Goal: Task Accomplishment & Management: Manage account settings

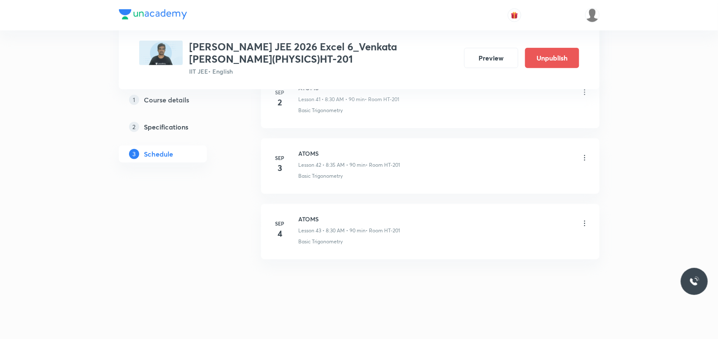
scroll to position [3177, 0]
click at [584, 225] on icon at bounding box center [584, 223] width 8 height 8
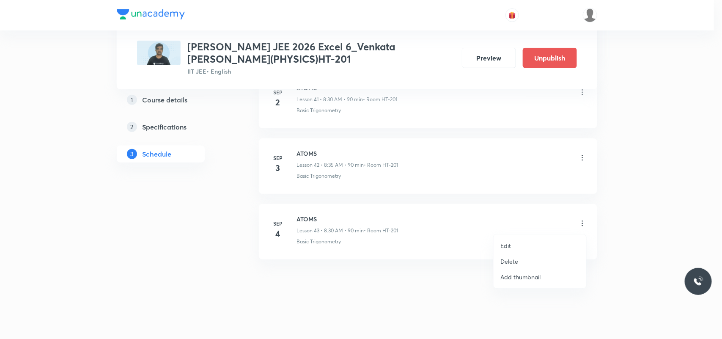
click at [529, 263] on li "Delete" at bounding box center [540, 261] width 93 height 16
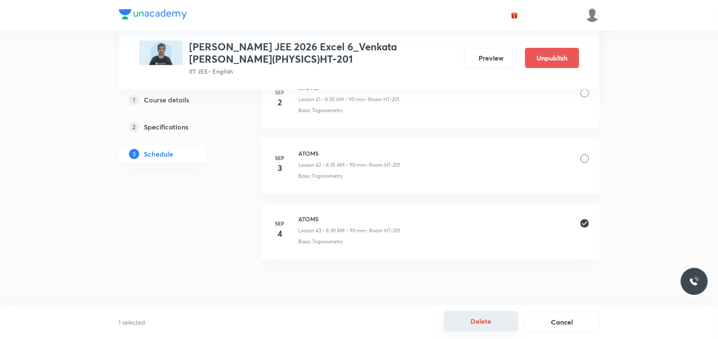
click at [476, 325] on button "Delete" at bounding box center [481, 321] width 74 height 20
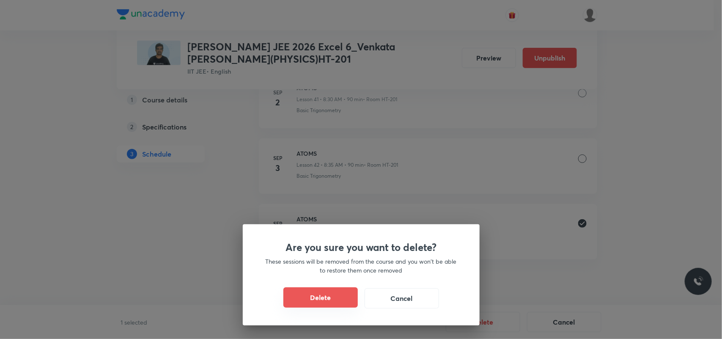
click at [329, 295] on button "Delete" at bounding box center [320, 297] width 74 height 20
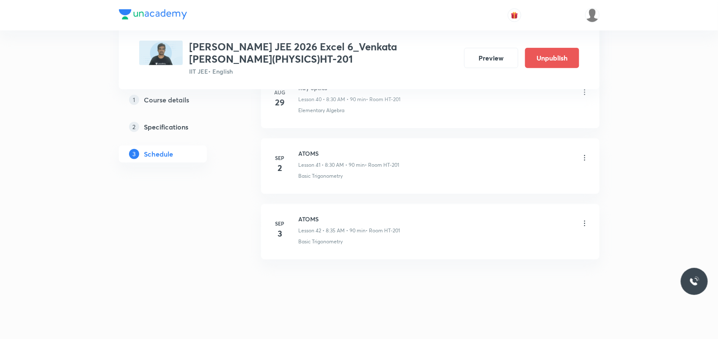
scroll to position [3111, 0]
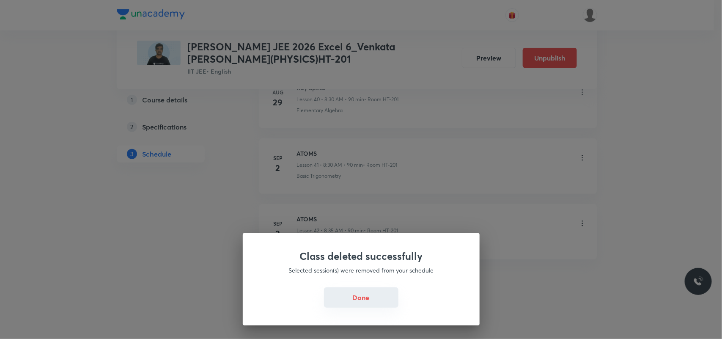
click at [345, 292] on button "Done" at bounding box center [361, 297] width 74 height 20
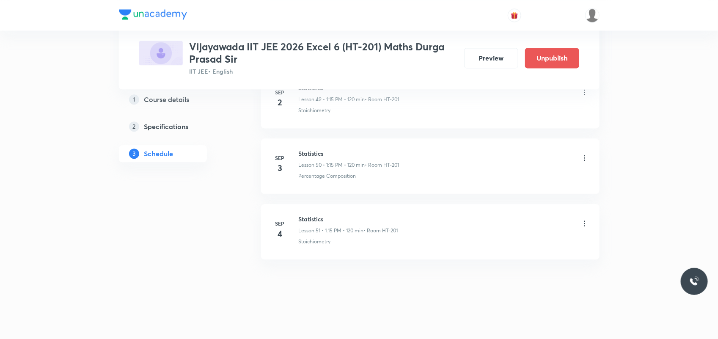
click at [585, 224] on icon at bounding box center [584, 223] width 8 height 8
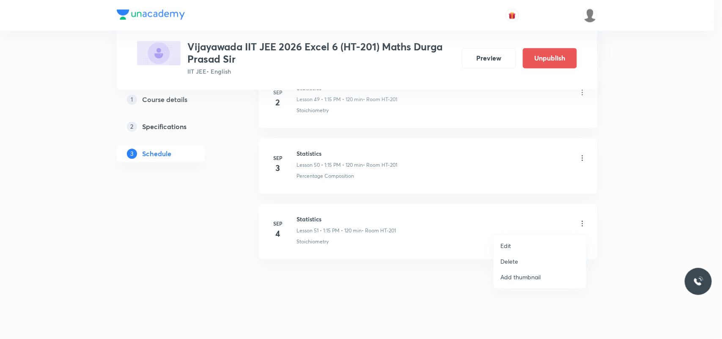
click at [512, 263] on p "Delete" at bounding box center [509, 261] width 18 height 9
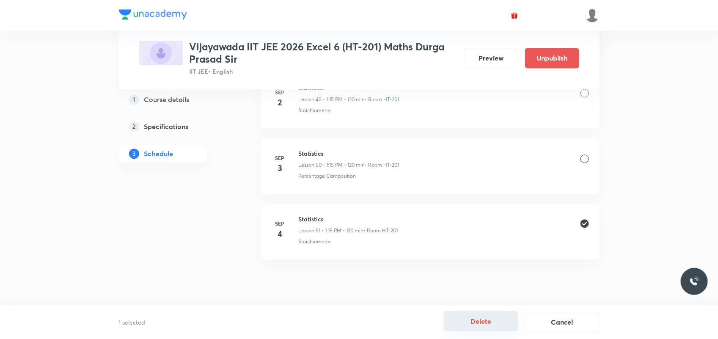
click at [477, 323] on button "Delete" at bounding box center [481, 321] width 74 height 20
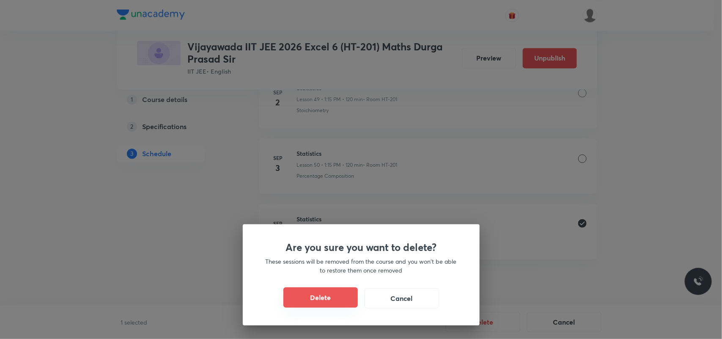
click at [312, 303] on button "Delete" at bounding box center [320, 297] width 74 height 20
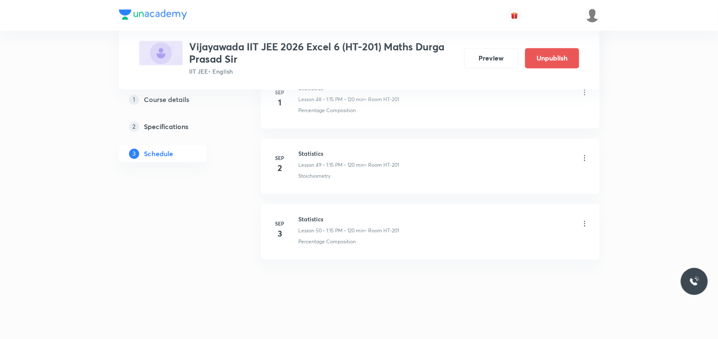
scroll to position [3637, 0]
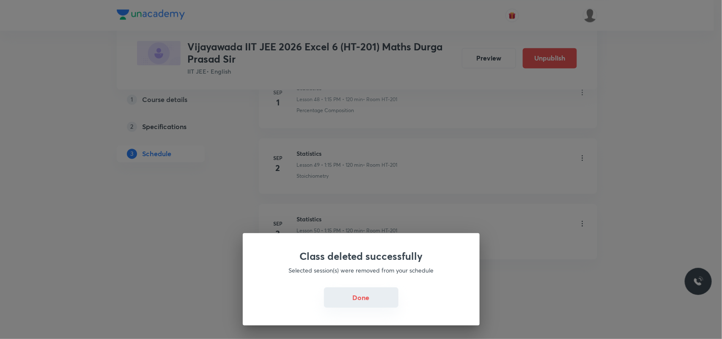
click at [365, 297] on button "Done" at bounding box center [361, 297] width 74 height 20
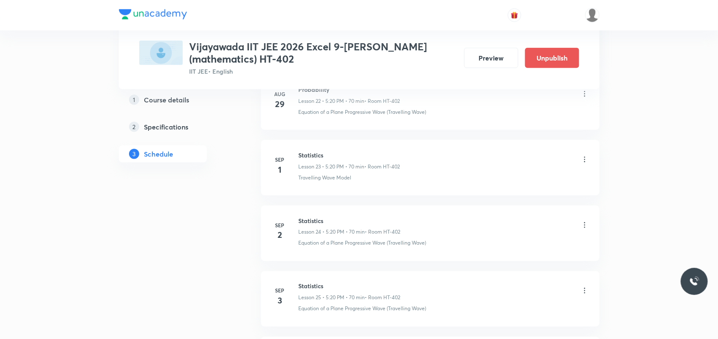
scroll to position [2060, 0]
click at [584, 224] on icon at bounding box center [584, 223] width 8 height 8
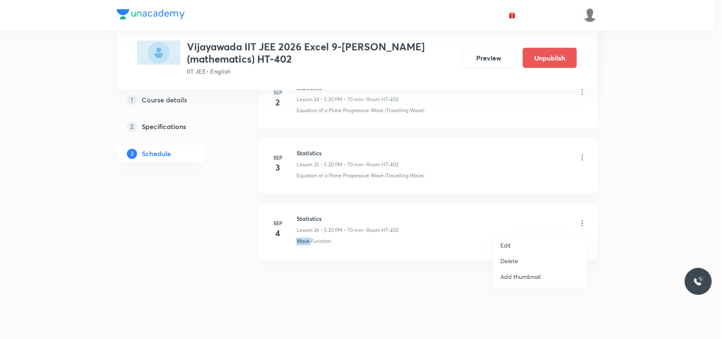
click at [514, 257] on p "Delete" at bounding box center [509, 260] width 18 height 9
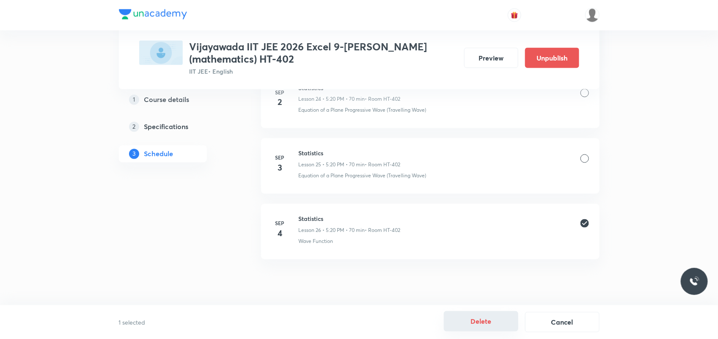
click at [479, 321] on button "Delete" at bounding box center [481, 321] width 74 height 20
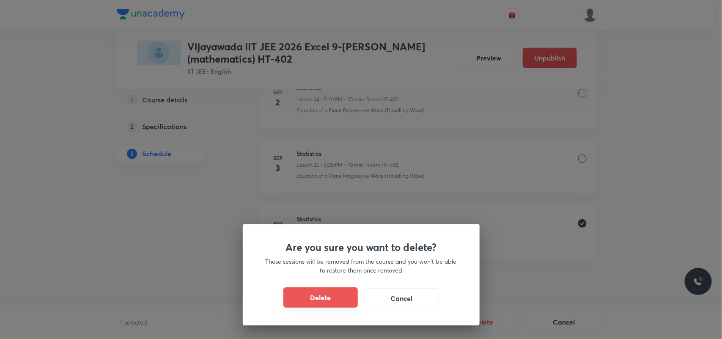
click at [303, 296] on button "Delete" at bounding box center [320, 297] width 74 height 20
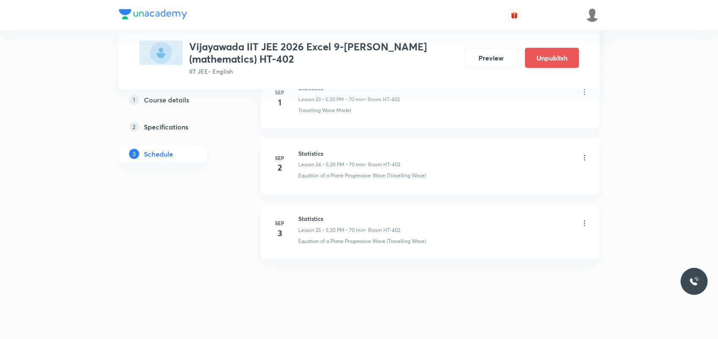
scroll to position [1993, 0]
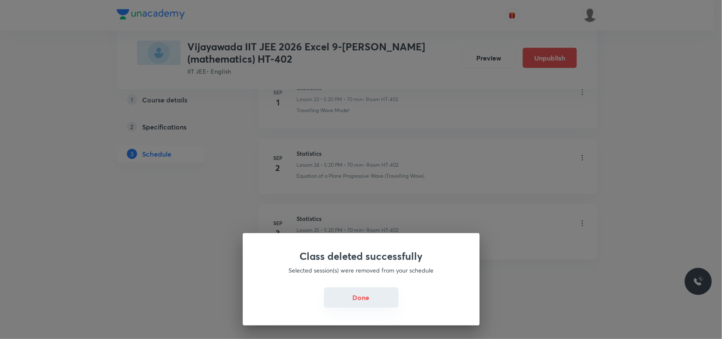
click at [369, 305] on button "Done" at bounding box center [361, 297] width 74 height 20
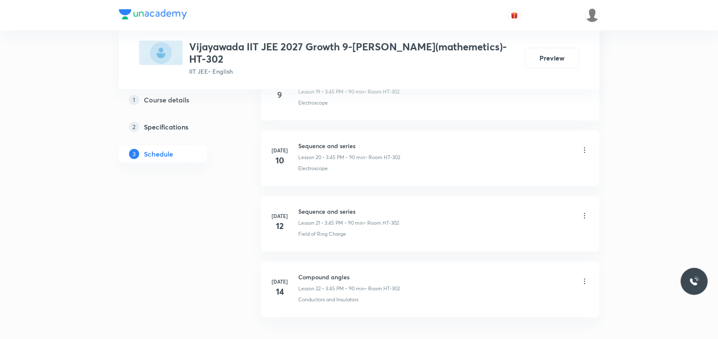
scroll to position [1796, 0]
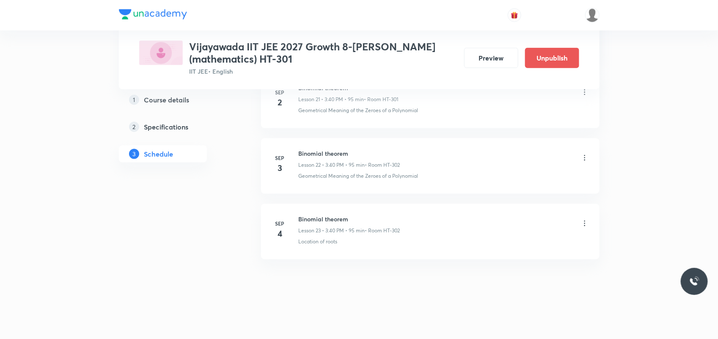
click at [582, 223] on icon at bounding box center [584, 223] width 8 height 8
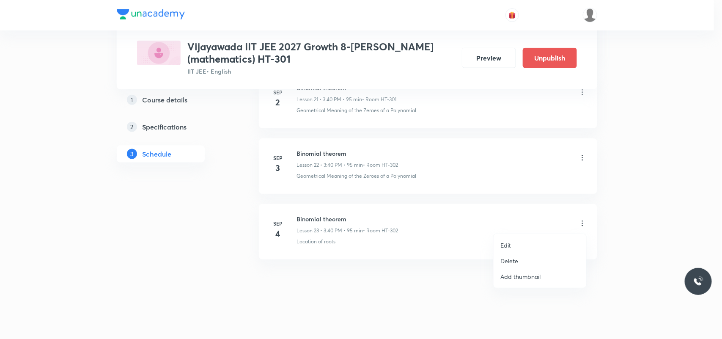
click at [513, 257] on p "Delete" at bounding box center [509, 260] width 18 height 9
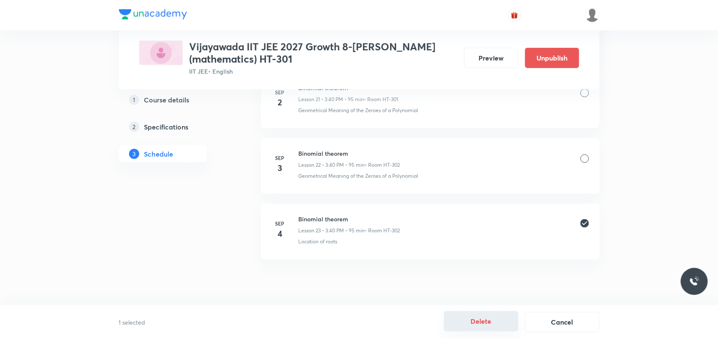
click at [493, 324] on button "Delete" at bounding box center [481, 321] width 74 height 20
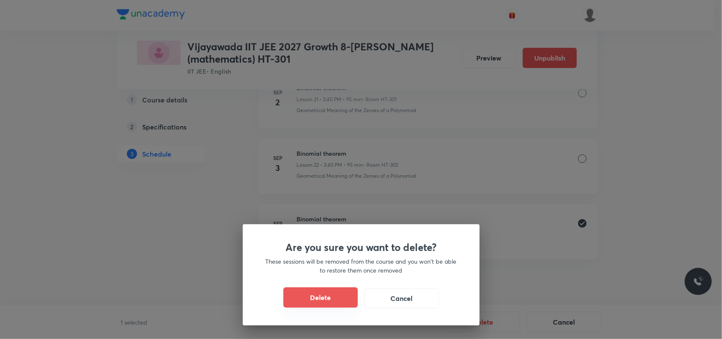
click at [326, 294] on button "Delete" at bounding box center [320, 297] width 74 height 20
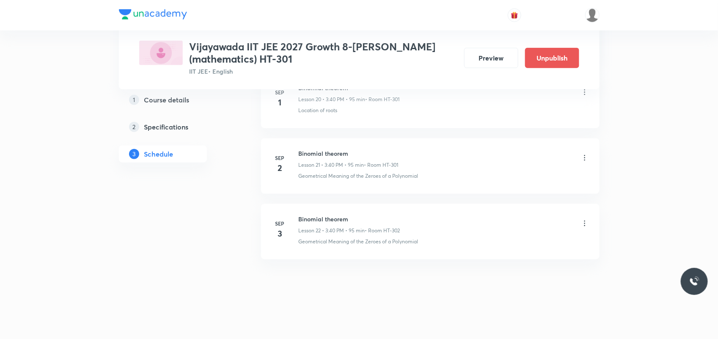
scroll to position [1796, 0]
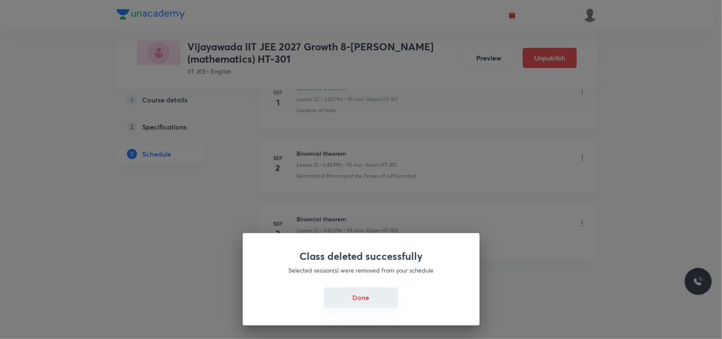
click at [364, 297] on button "Done" at bounding box center [361, 297] width 74 height 20
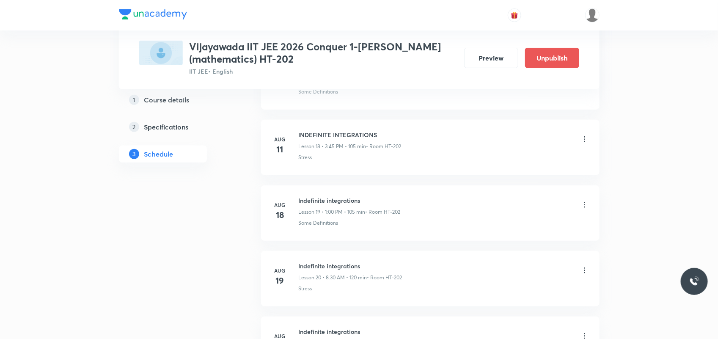
scroll to position [2125, 0]
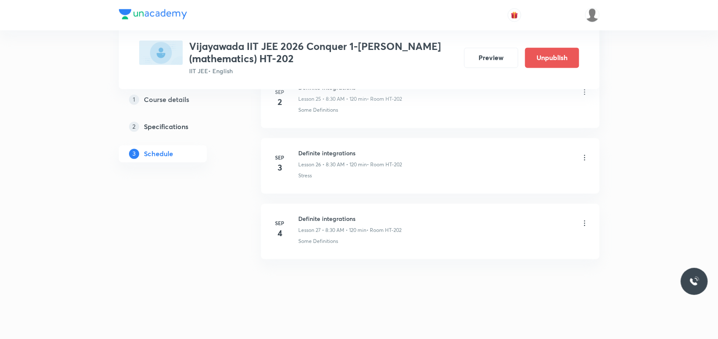
click at [582, 226] on icon at bounding box center [584, 223] width 8 height 8
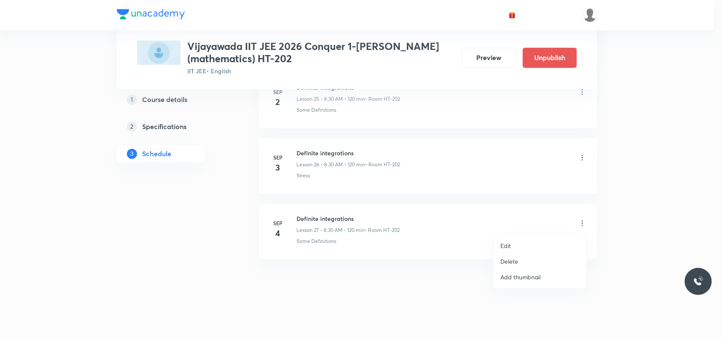
click at [508, 261] on p "Delete" at bounding box center [509, 261] width 18 height 9
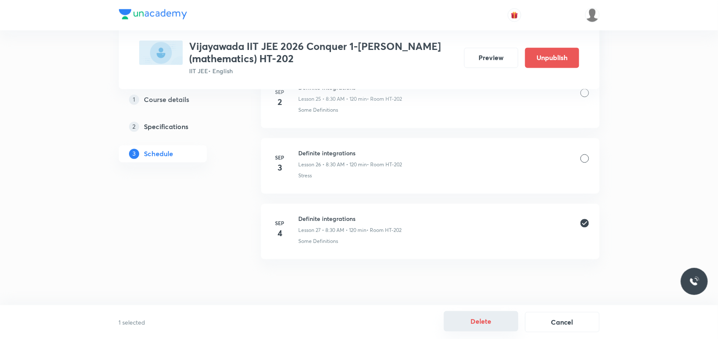
click at [491, 320] on button "Delete" at bounding box center [481, 321] width 74 height 20
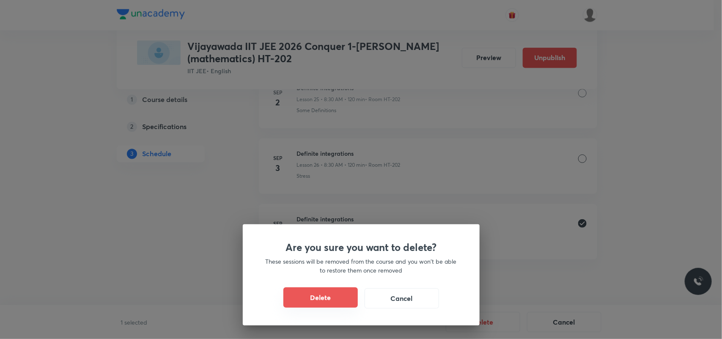
click at [325, 299] on button "Delete" at bounding box center [320, 297] width 74 height 20
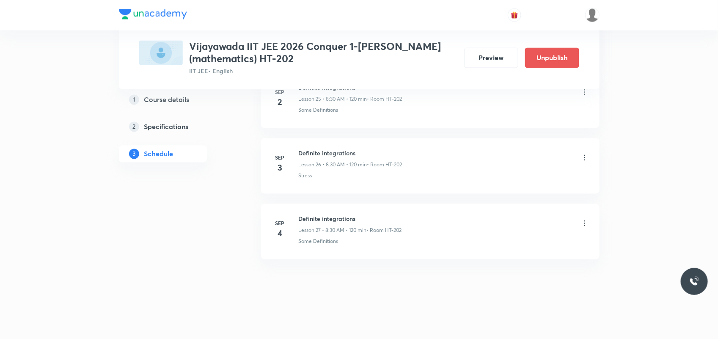
scroll to position [2060, 0]
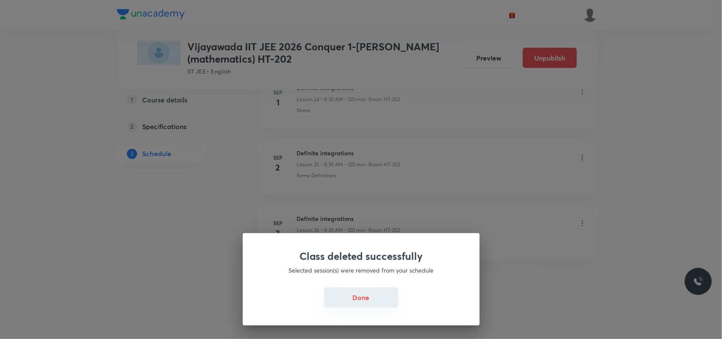
click at [349, 299] on button "Done" at bounding box center [361, 297] width 74 height 20
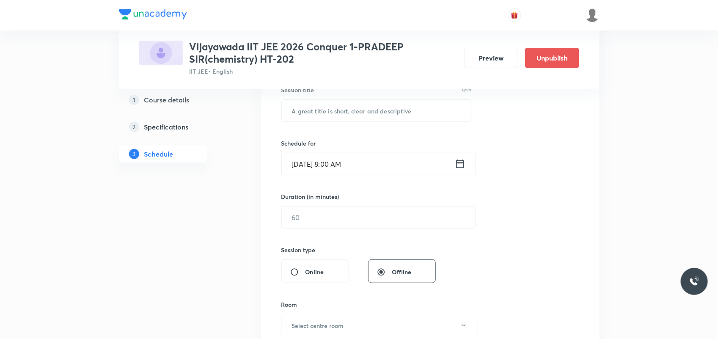
scroll to position [165, 0]
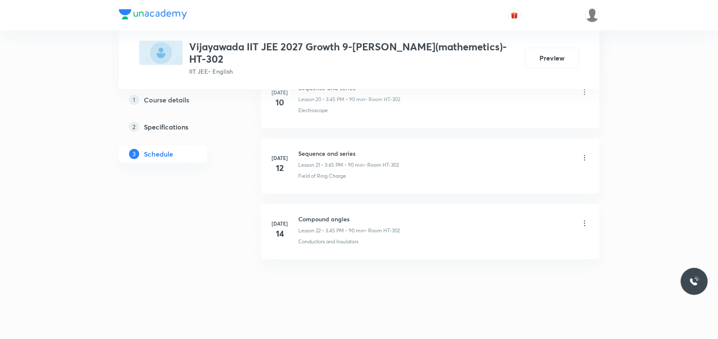
scroll to position [1796, 0]
